Goal: Go to known website: Go to known website

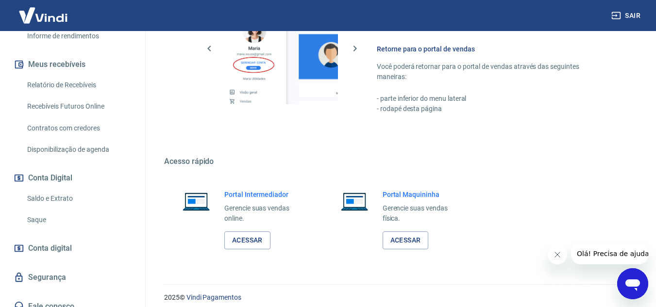
scroll to position [489, 0]
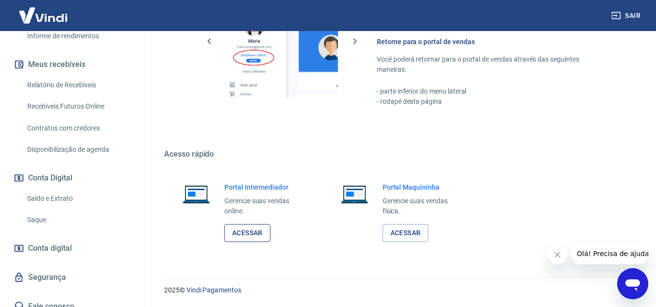
click at [235, 233] on link "Acessar" at bounding box center [247, 233] width 46 height 18
